Goal: Task Accomplishment & Management: Use online tool/utility

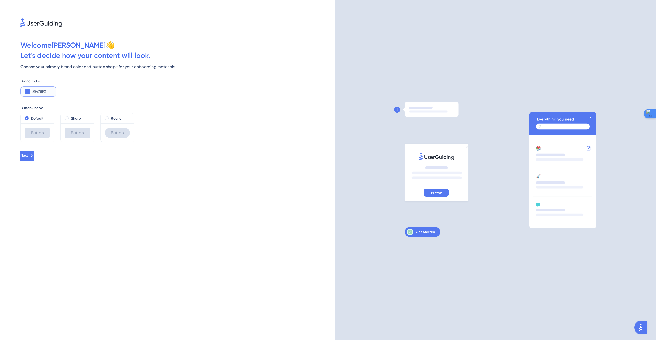
click at [28, 91] on button at bounding box center [27, 91] width 5 height 5
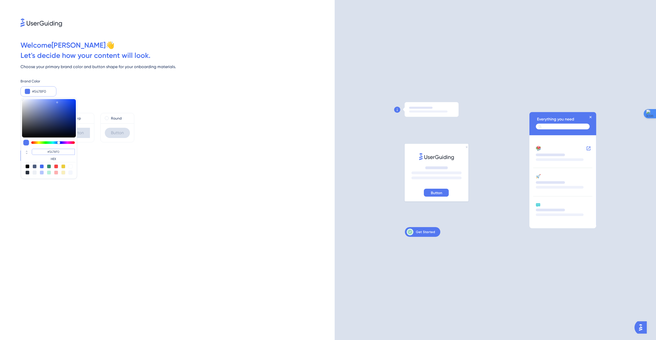
click at [49, 149] on input "#5478F0" at bounding box center [53, 152] width 43 height 6
click at [49, 150] on input "#5478F0" at bounding box center [53, 152] width 43 height 6
click at [48, 150] on input "#5478F0" at bounding box center [53, 152] width 43 height 6
click at [49, 150] on input "#5478F0" at bounding box center [53, 152] width 43 height 6
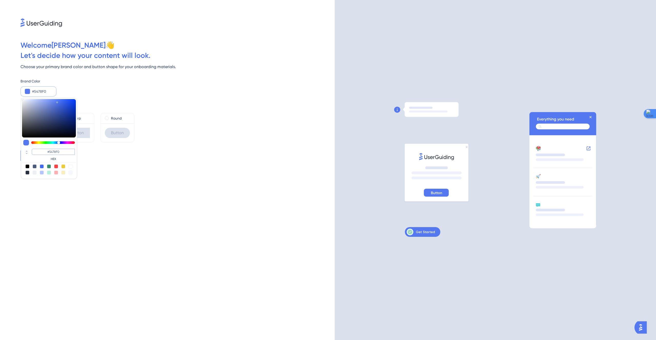
paste input "ACFF17"
type input "#acff17"
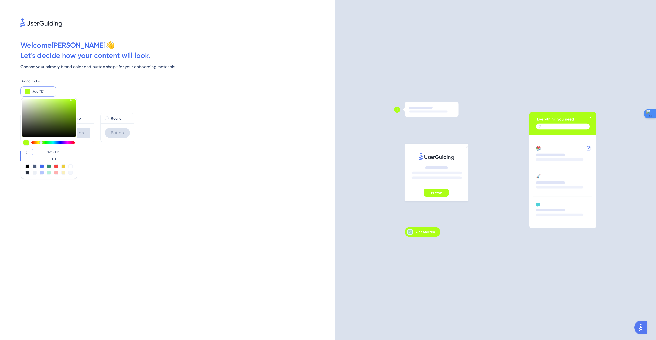
type input "#ACFF17"
click at [151, 157] on div "Next" at bounding box center [178, 156] width 314 height 10
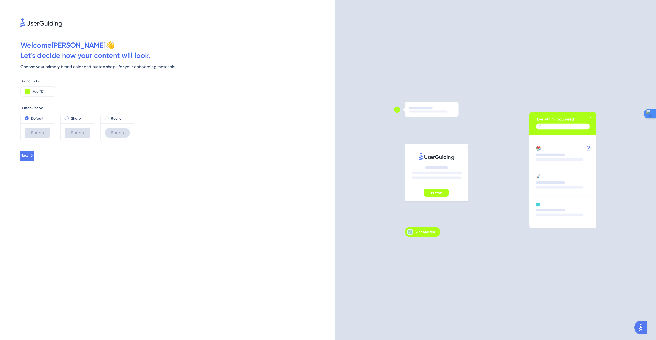
click at [73, 117] on label "Sharp" at bounding box center [76, 118] width 10 height 6
click at [112, 120] on label "Round" at bounding box center [116, 118] width 11 height 6
click at [38, 95] on div "#acff17" at bounding box center [39, 91] width 36 height 10
click at [38, 90] on input "#acff17" at bounding box center [42, 91] width 20 height 6
click at [34, 92] on input "#acff17" at bounding box center [42, 91] width 20 height 6
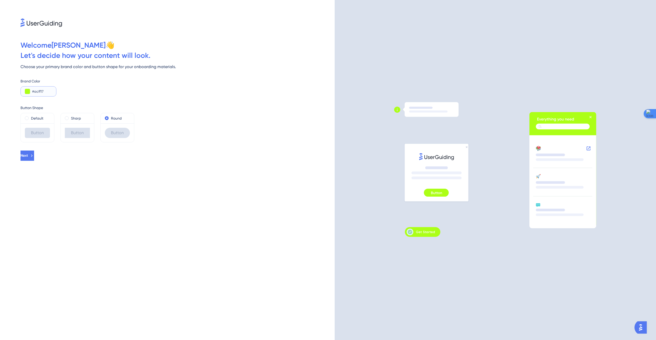
click at [34, 92] on input "#acff17" at bounding box center [42, 91] width 20 height 6
paste input "82C621"
type input "#82C621"
click at [125, 92] on div "Brand Color #82C621" at bounding box center [178, 87] width 314 height 18
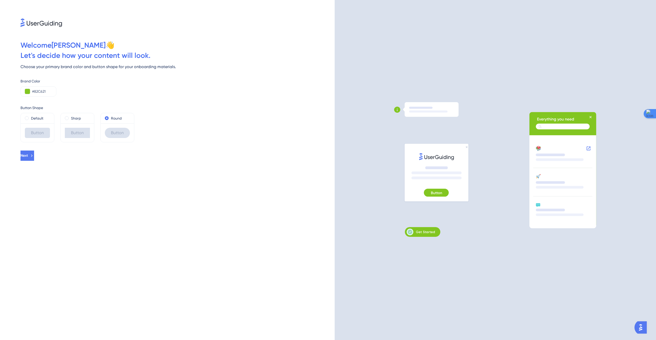
click at [77, 123] on div "Sharp" at bounding box center [77, 118] width 33 height 10
click at [67, 118] on span at bounding box center [67, 118] width 4 height 4
click at [70, 117] on input "radio" at bounding box center [70, 117] width 0 height 0
click at [39, 118] on label "Default" at bounding box center [37, 118] width 12 height 6
click at [107, 120] on span at bounding box center [107, 118] width 4 height 4
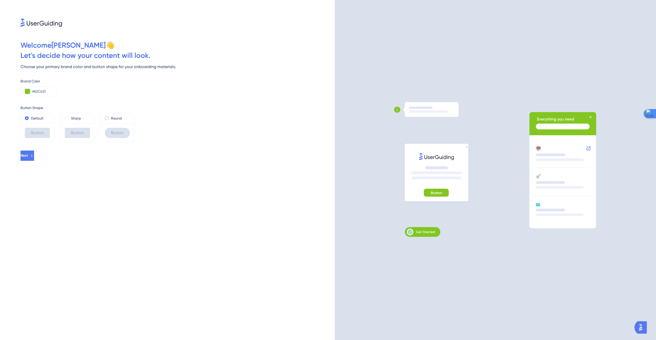
click at [110, 117] on input "radio" at bounding box center [110, 117] width 0 height 0
click at [27, 117] on span at bounding box center [27, 118] width 4 height 4
click at [30, 117] on input "radio" at bounding box center [30, 117] width 0 height 0
click at [34, 157] on icon at bounding box center [31, 156] width 5 height 5
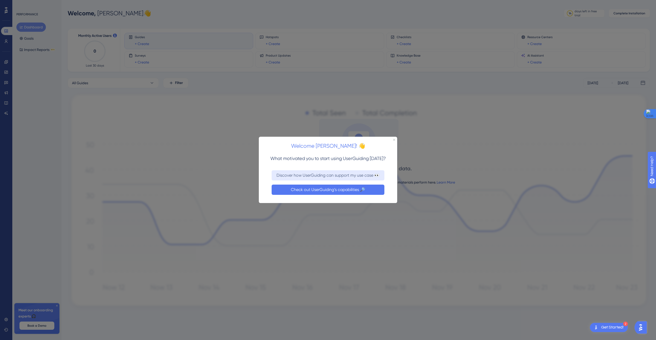
click at [317, 188] on button "Check out UserGuiding’s capabilities 🔎" at bounding box center [328, 190] width 113 height 10
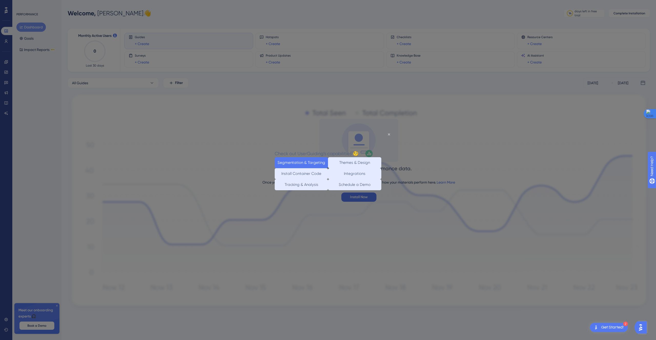
click at [298, 160] on button "Segmentation & Targeting" at bounding box center [301, 162] width 53 height 11
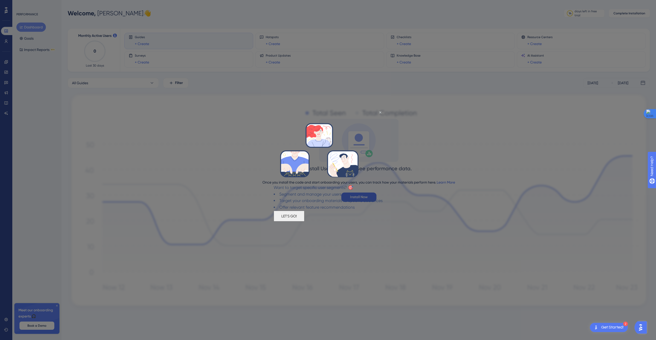
click at [305, 221] on button "LET'S GO!" at bounding box center [289, 216] width 31 height 11
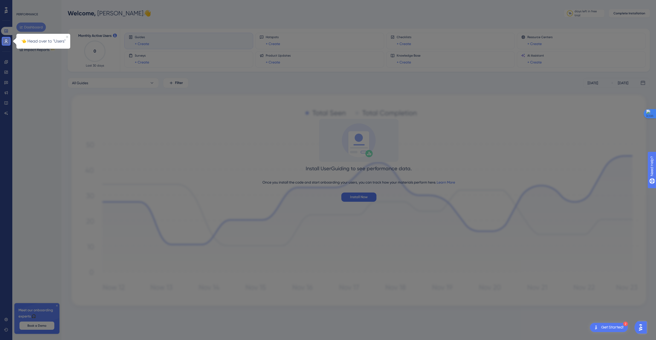
click at [7, 43] on icon at bounding box center [6, 41] width 4 height 4
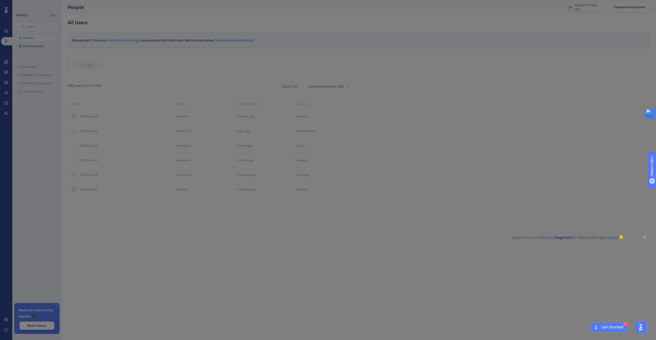
click at [539, 184] on div at bounding box center [328, 170] width 656 height 340
click at [644, 237] on icon "Close Preview" at bounding box center [645, 238] width 2 height 2
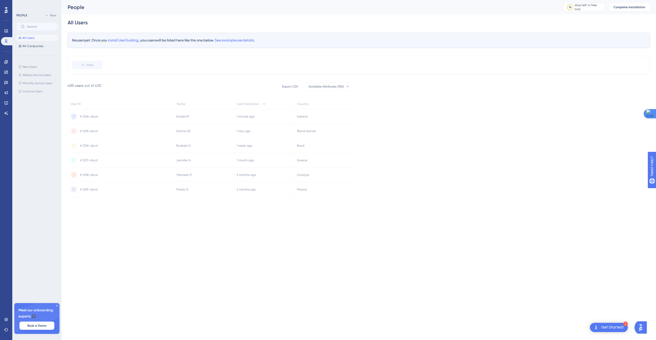
click at [615, 330] on div "Get Started!" at bounding box center [612, 328] width 23 height 6
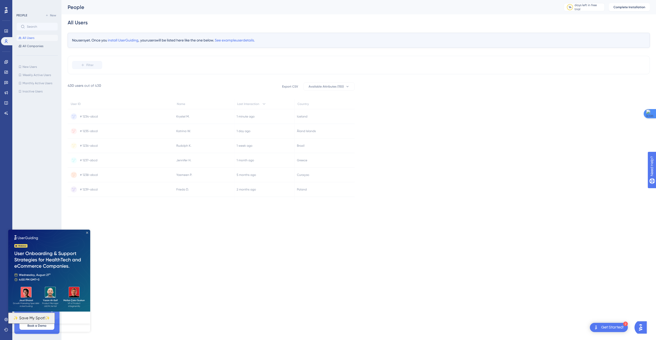
click at [86, 234] on icon "Close Preview" at bounding box center [87, 233] width 2 height 2
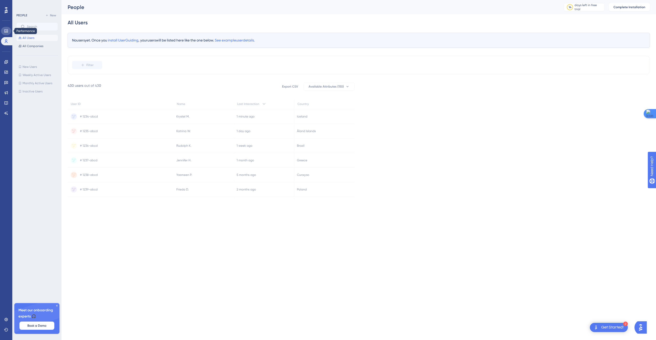
click at [7, 32] on icon at bounding box center [5, 30] width 3 height 3
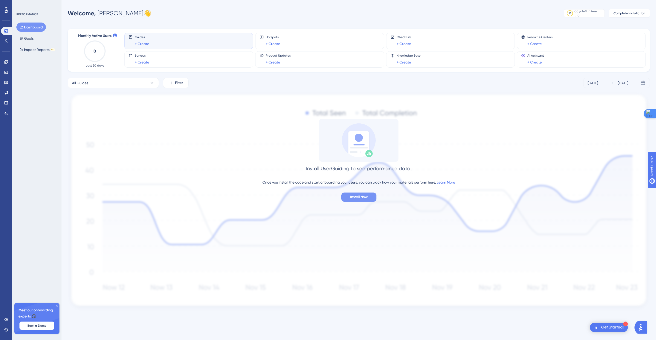
click at [350, 197] on span "Install Now" at bounding box center [359, 197] width 18 height 6
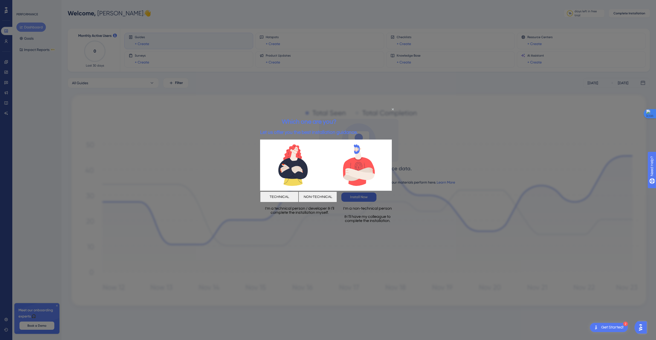
drag, startPoint x: 362, startPoint y: 196, endPoint x: 560, endPoint y: 329, distance: 238.3
click at [396, 234] on html "Which one are you? Let us offer you the best installation guidance. TECHNICAL N…" at bounding box center [328, 170] width 136 height 128
click at [337, 198] on button "NON-TECHNICAL" at bounding box center [318, 197] width 38 height 11
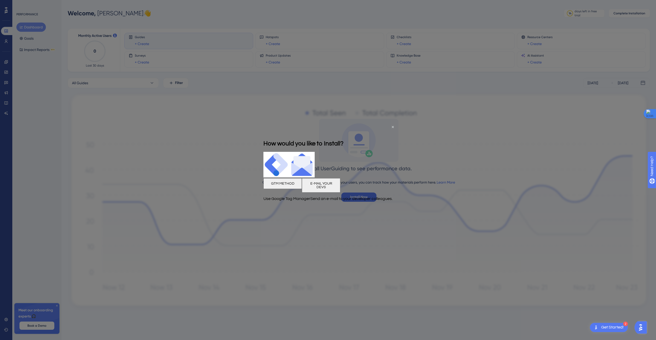
click at [340, 187] on button "E-MAIL YOUR DEVS" at bounding box center [321, 185] width 38 height 14
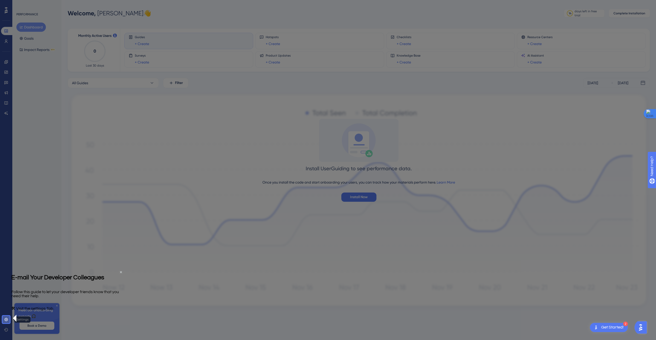
click at [5, 317] on link at bounding box center [6, 320] width 10 height 8
click at [8, 317] on link at bounding box center [6, 320] width 10 height 8
click at [7, 320] on icon at bounding box center [6, 320] width 4 height 4
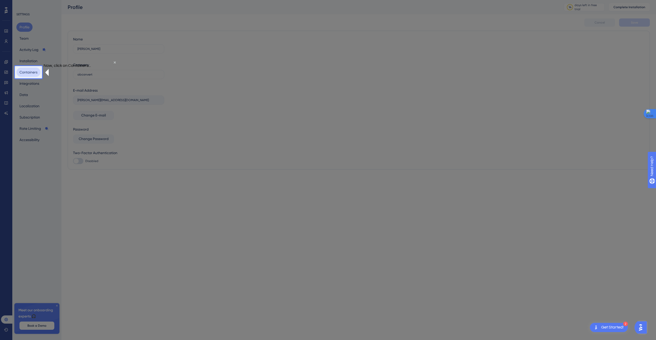
click at [26, 74] on button "Containers" at bounding box center [28, 72] width 24 height 9
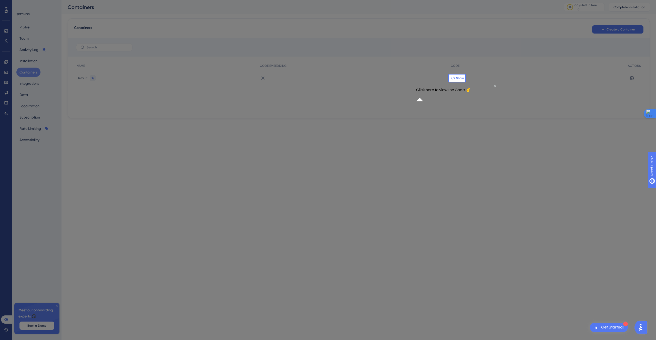
click at [459, 78] on span "</> Show" at bounding box center [457, 78] width 13 height 4
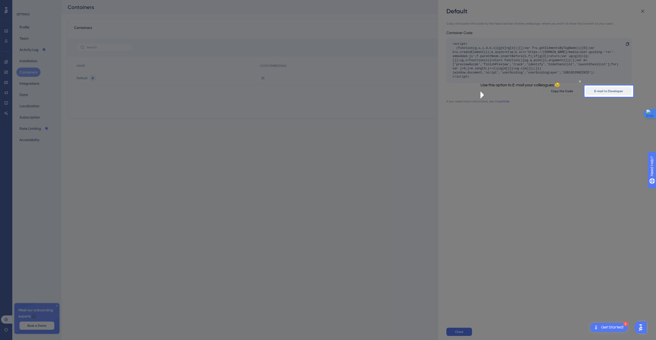
click at [612, 92] on span "E-mail to Developer" at bounding box center [609, 91] width 29 height 4
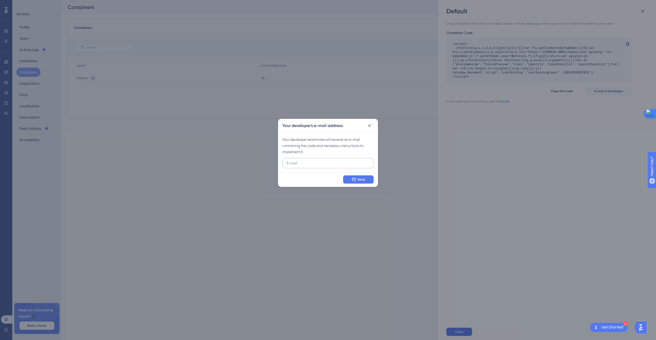
click at [325, 160] on label at bounding box center [328, 163] width 91 height 10
click at [325, 160] on input "text" at bounding box center [328, 163] width 83 height 6
paste input "[EMAIL_ADDRESS][DOMAIN_NAME]"
type input "[EMAIL_ADDRESS][DOMAIN_NAME]"
click at [360, 180] on span "Send" at bounding box center [361, 180] width 7 height 4
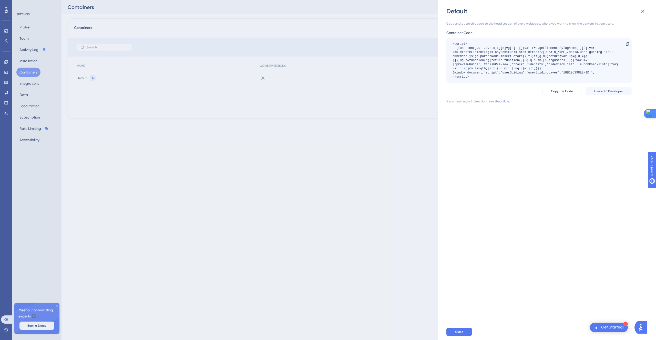
click at [473, 24] on div "Copy and paste this code to the head section of every webpage, where you want t…" at bounding box center [539, 24] width 185 height 4
click at [535, 227] on div "Copy and paste this code to the head section of every webpage, where you want t…" at bounding box center [550, 169] width 207 height 309
click at [507, 103] on link "article." at bounding box center [505, 101] width 10 height 4
